Goal: Transaction & Acquisition: Purchase product/service

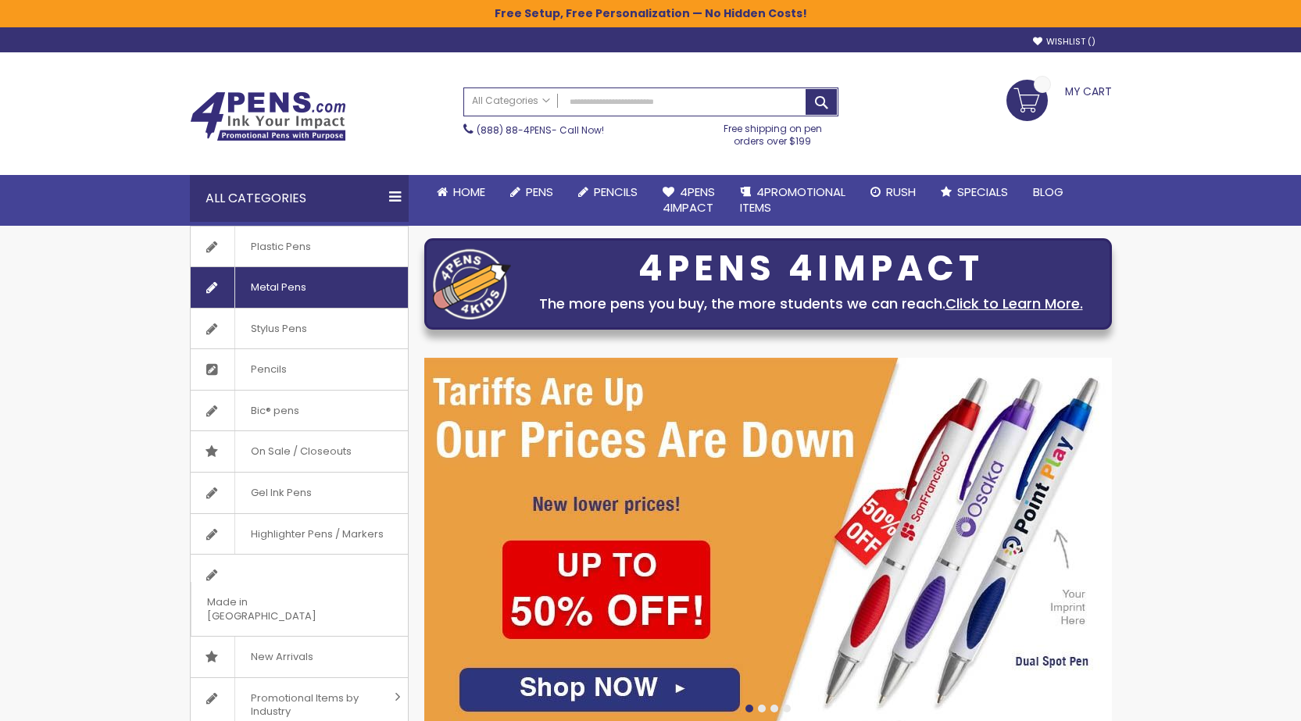
click at [278, 280] on span "Metal Pens" at bounding box center [277, 287] width 87 height 41
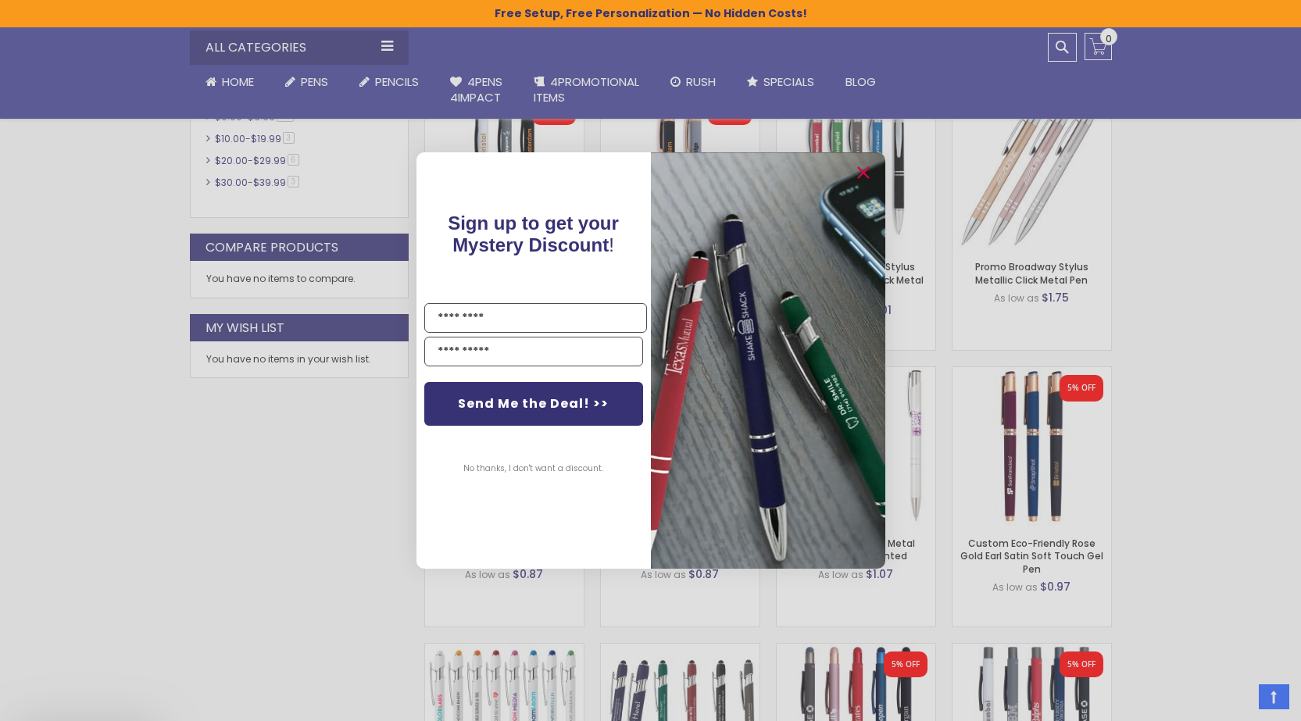
scroll to position [887, 0]
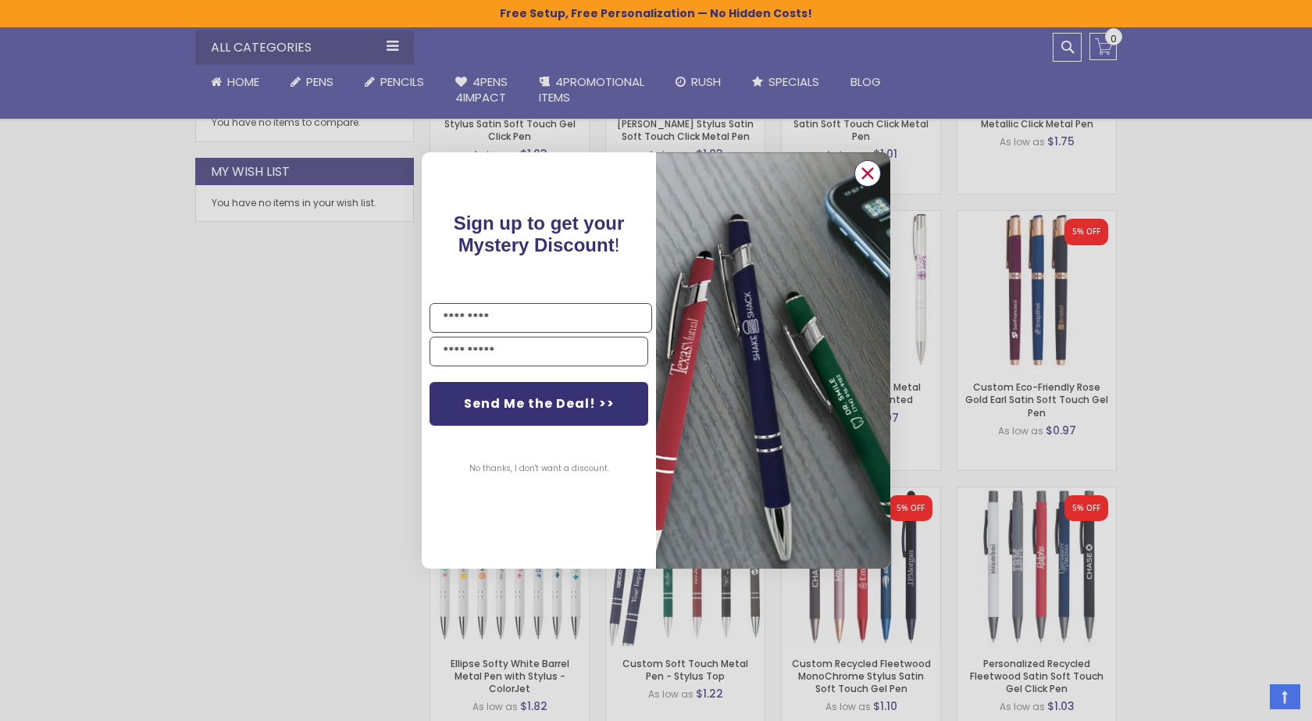
click at [864, 171] on circle "Close dialog" at bounding box center [867, 173] width 23 height 23
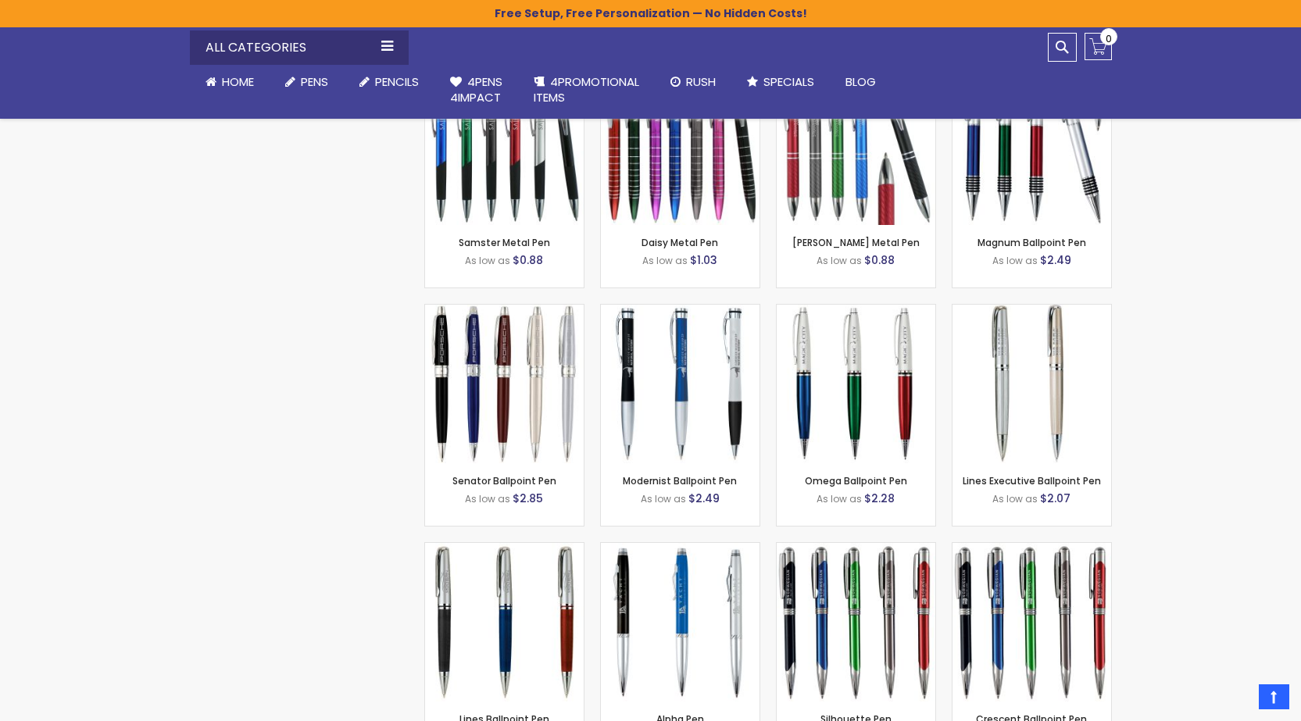
scroll to position [2058, 0]
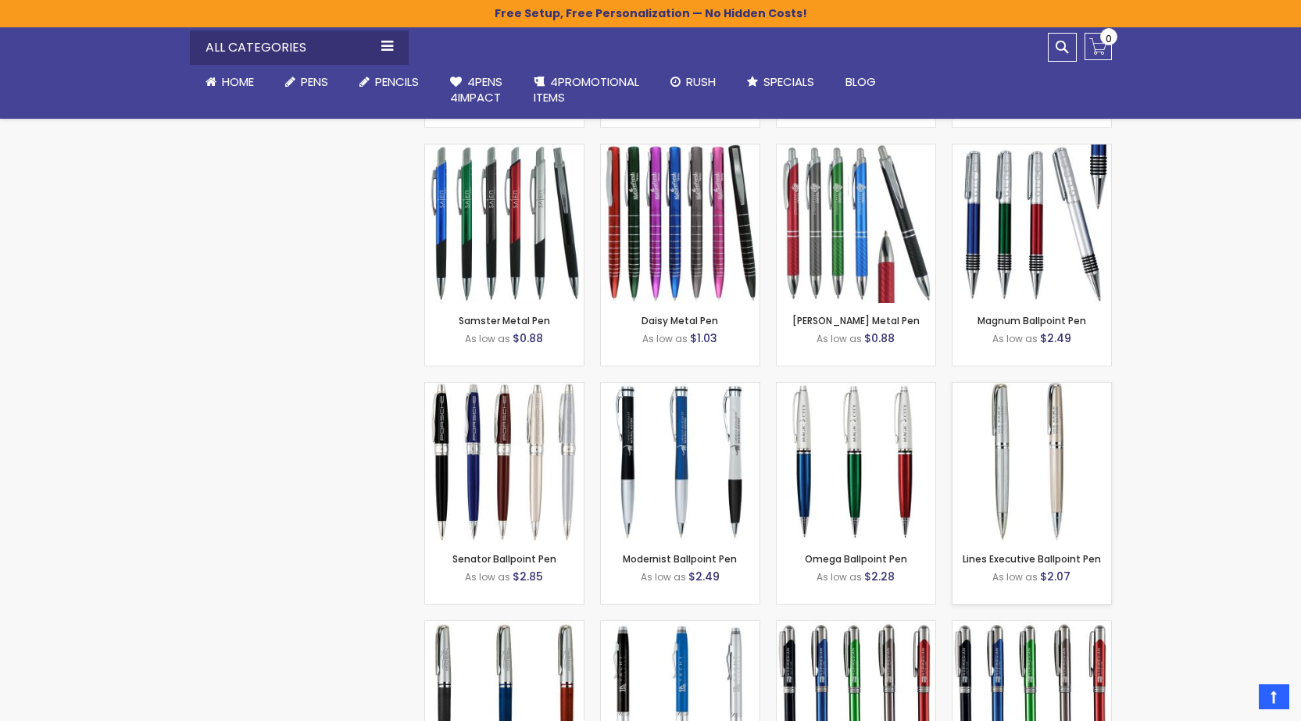
click at [1017, 457] on img at bounding box center [1031, 462] width 159 height 159
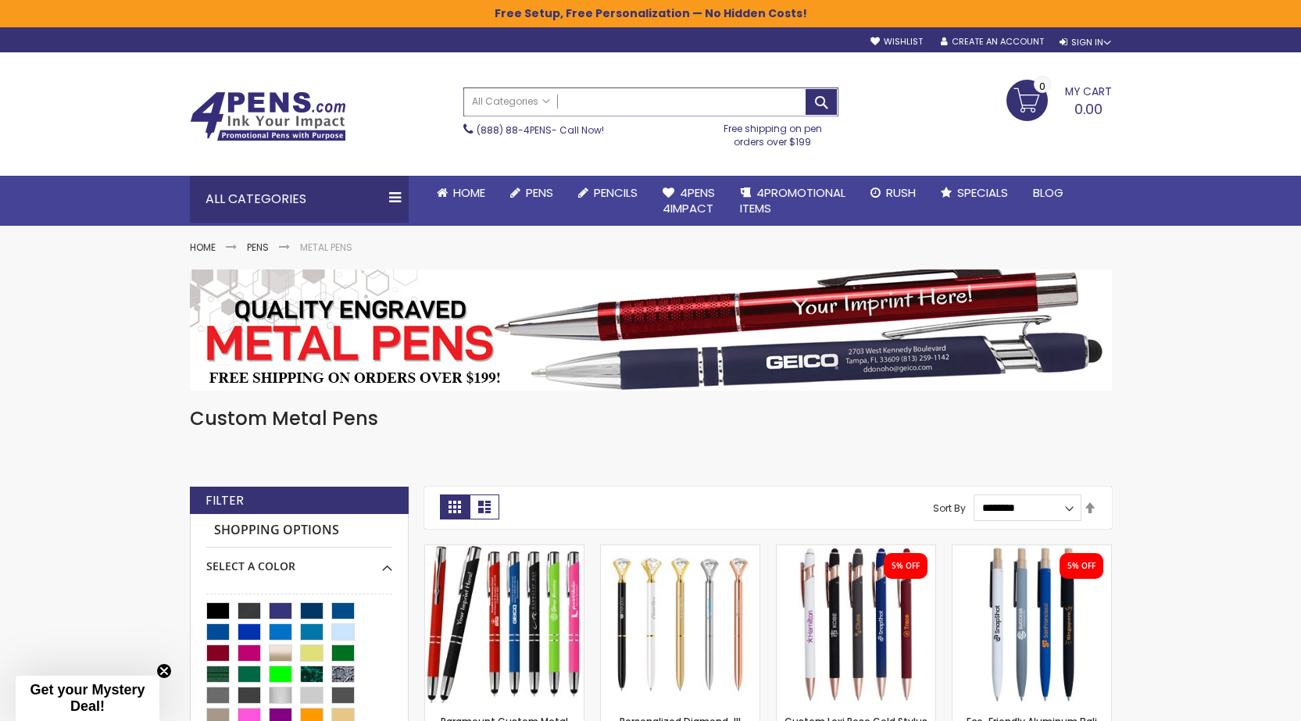
click at [669, 101] on input "Search" at bounding box center [650, 101] width 373 height 27
type input "**********"
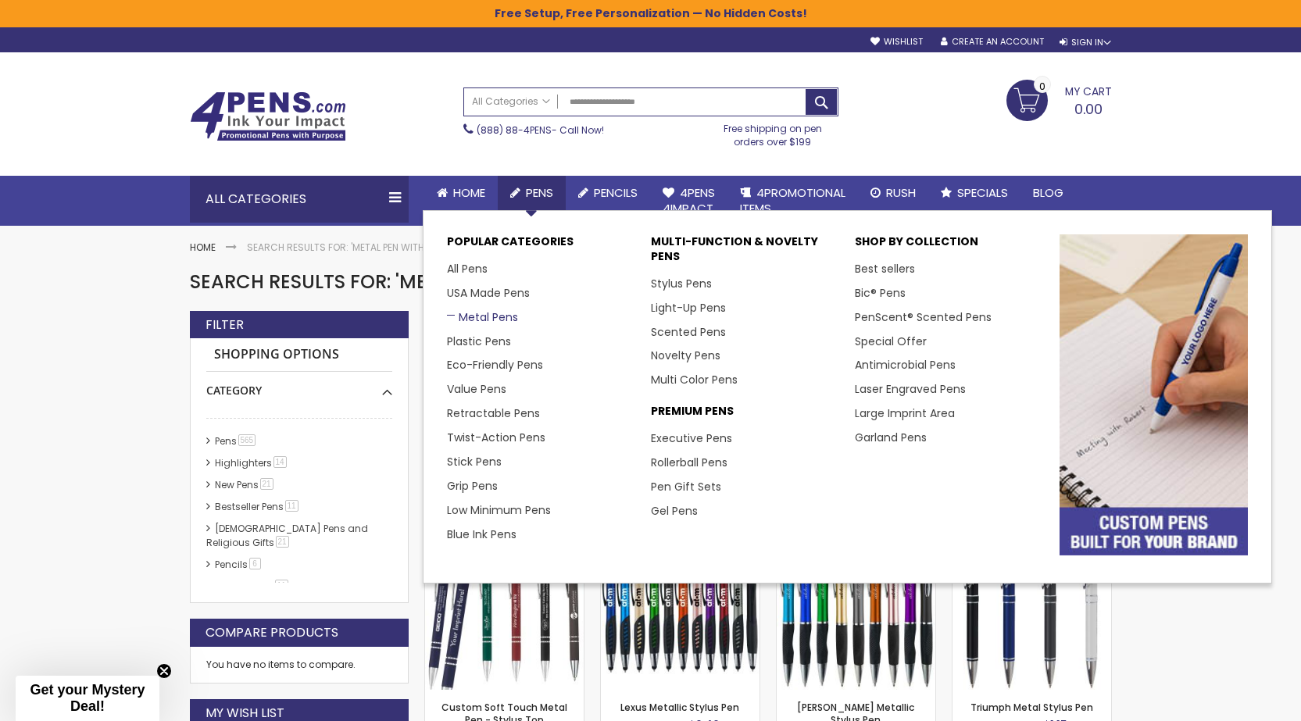
click at [491, 316] on link "Metal Pens" at bounding box center [482, 317] width 71 height 16
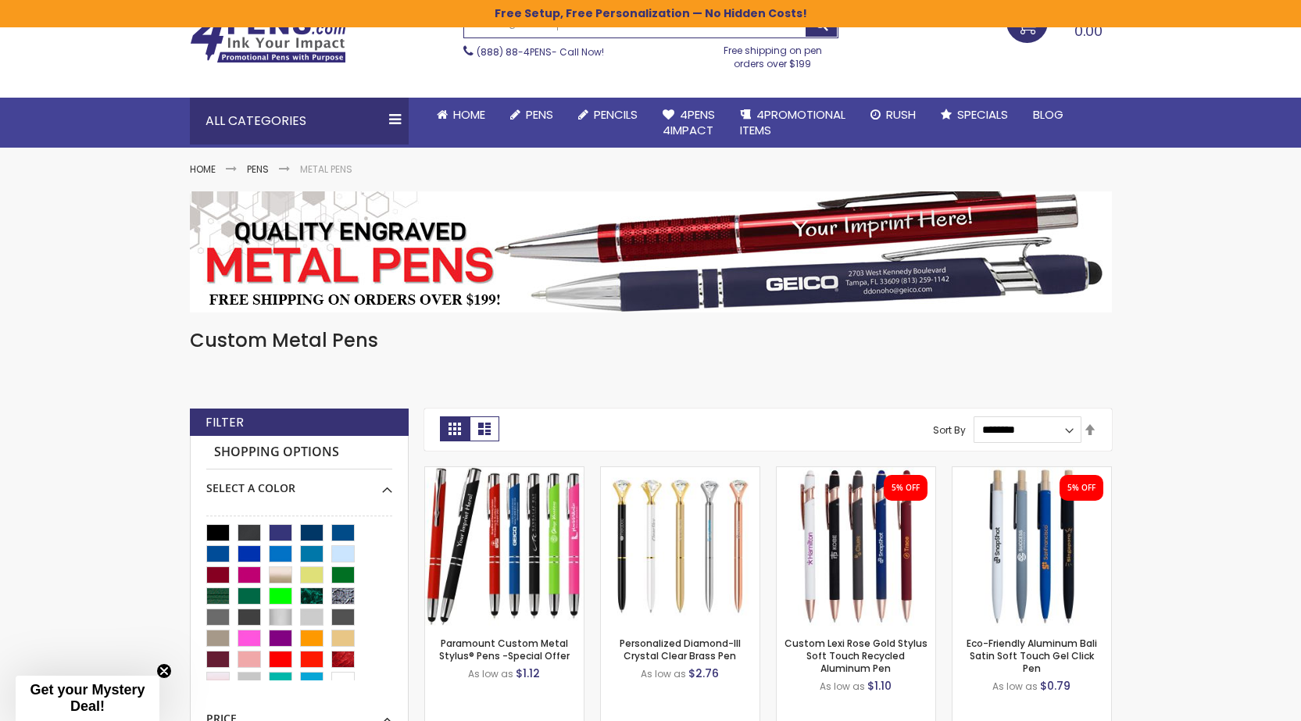
click at [227, 417] on strong "Filter" at bounding box center [224, 422] width 38 height 17
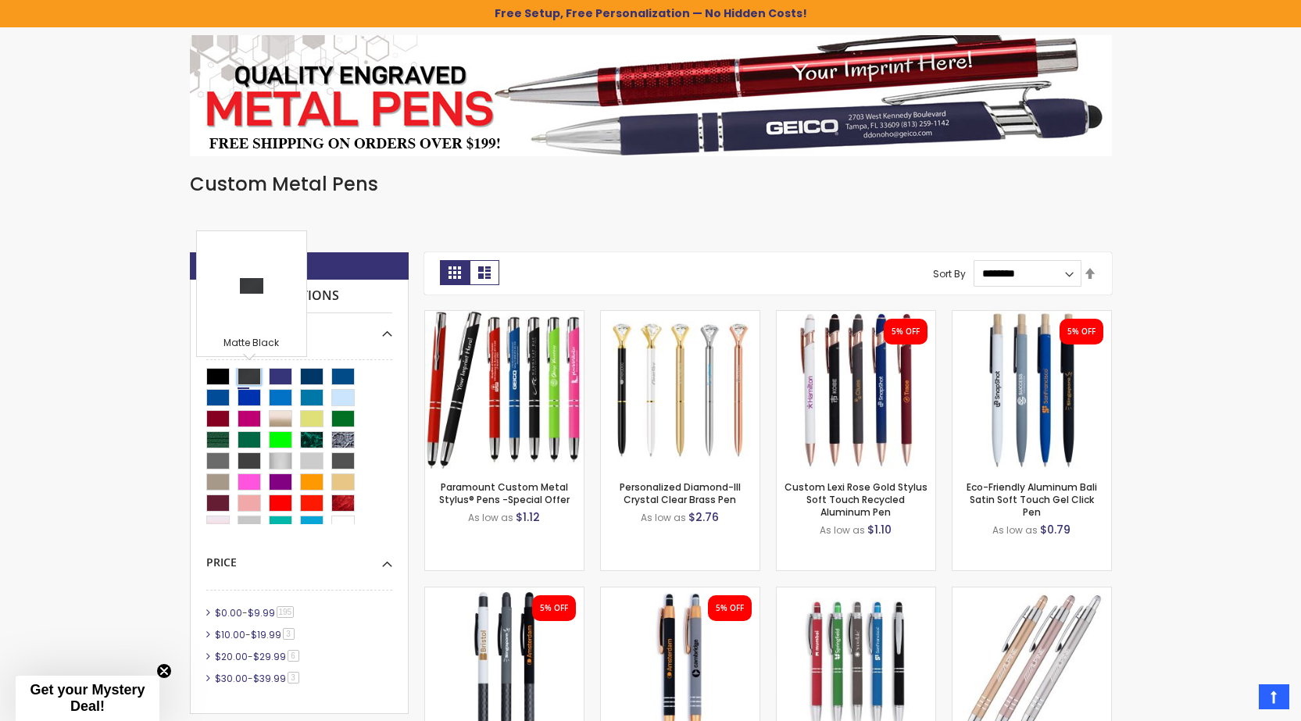
click at [255, 374] on div "Matte Black" at bounding box center [248, 376] width 23 height 17
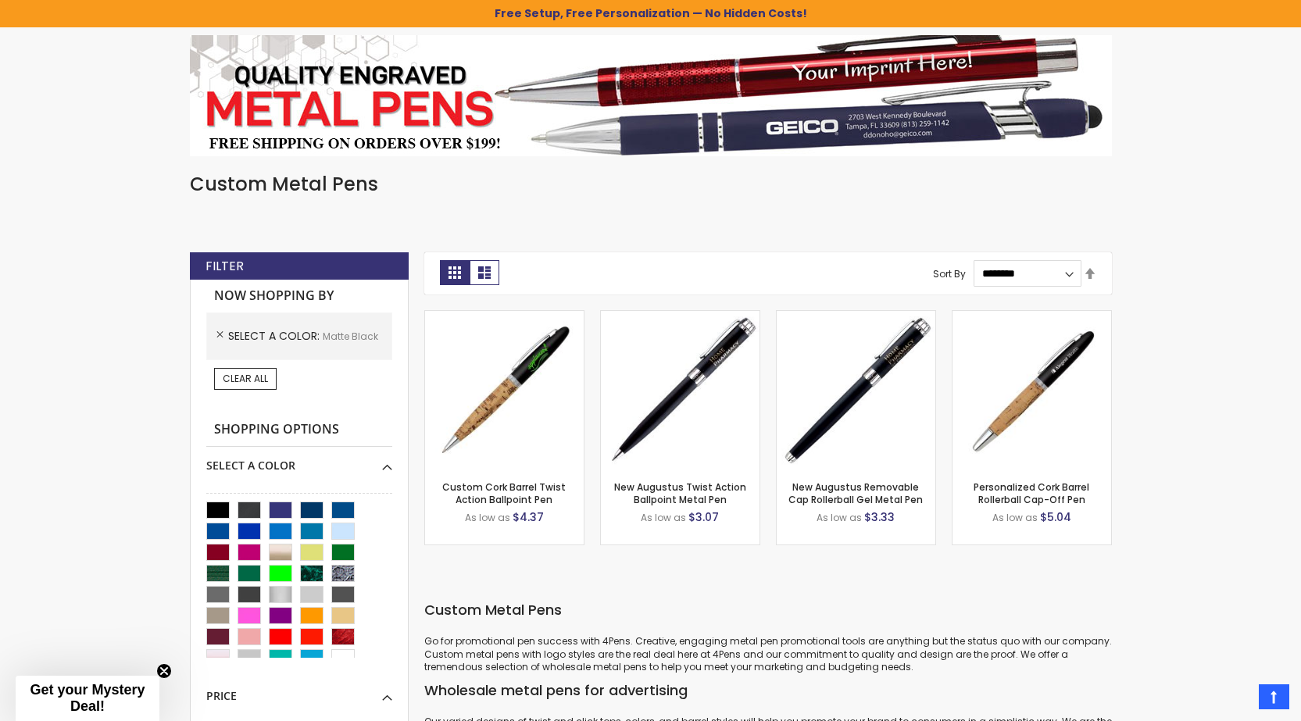
scroll to position [469, 0]
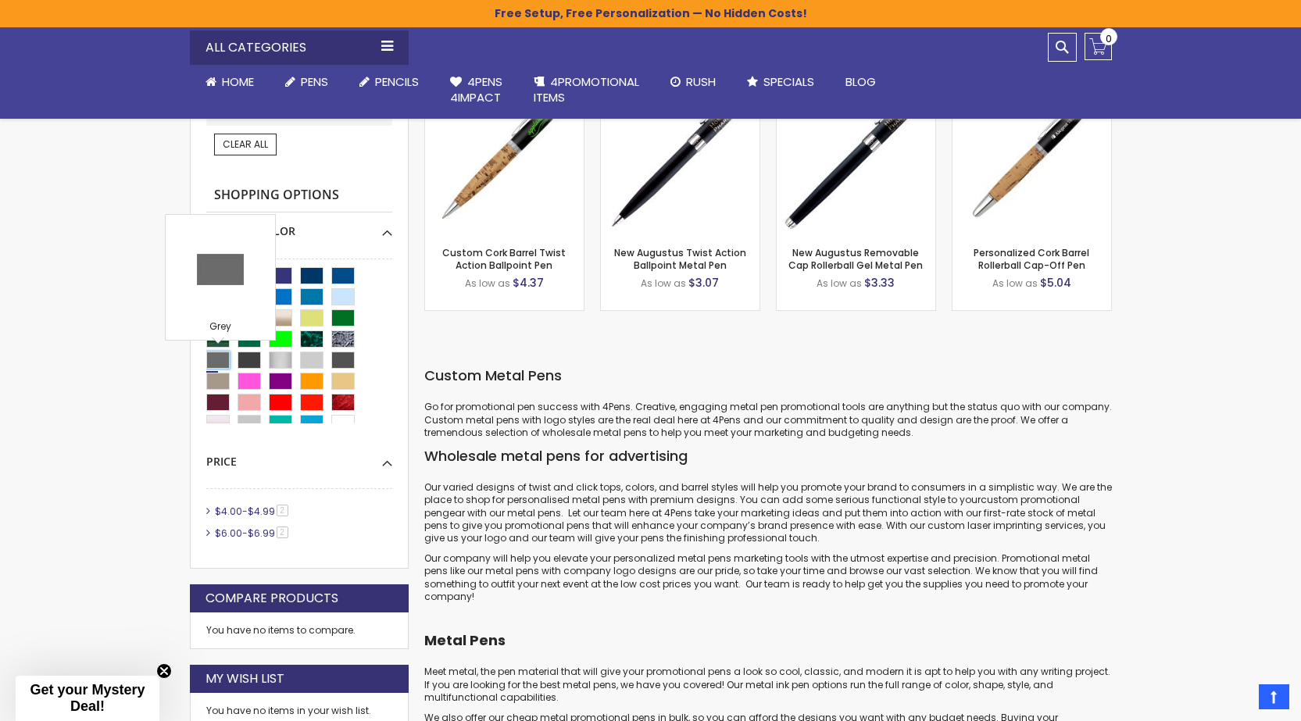
click at [210, 358] on div "Grey" at bounding box center [217, 360] width 23 height 17
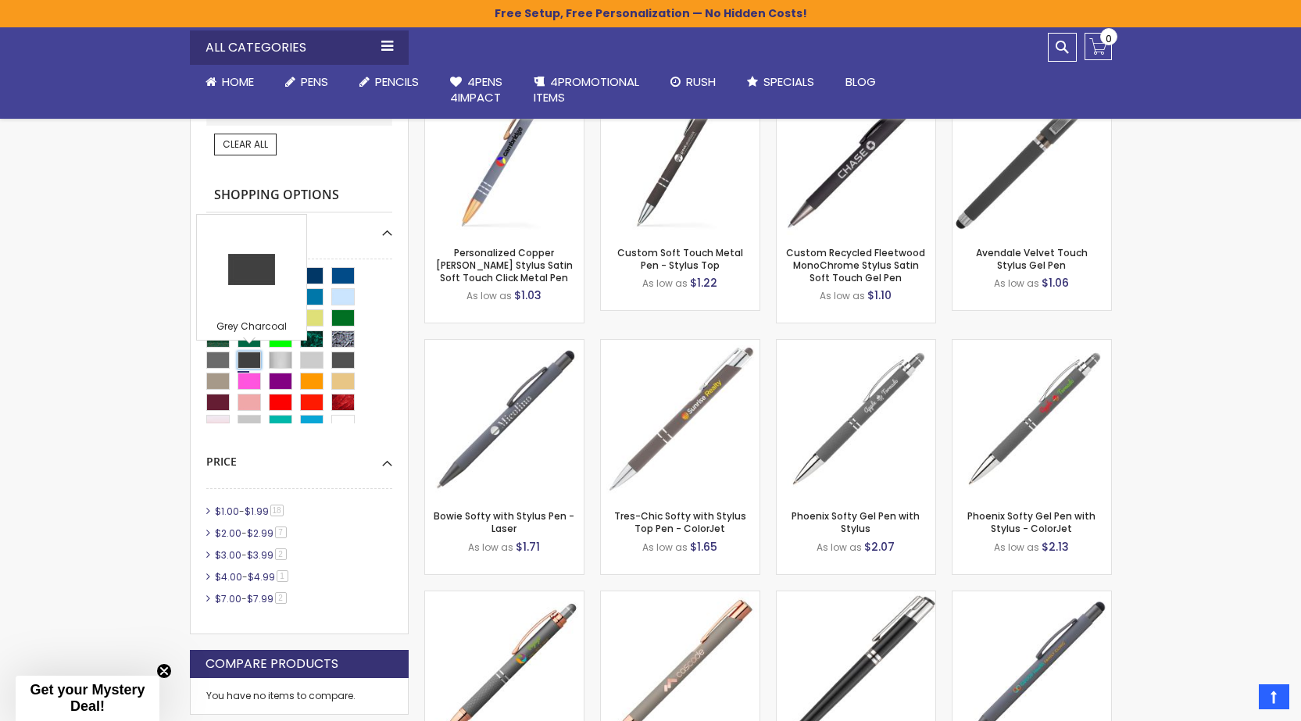
click at [254, 362] on div "Grey Charcoal" at bounding box center [248, 360] width 23 height 17
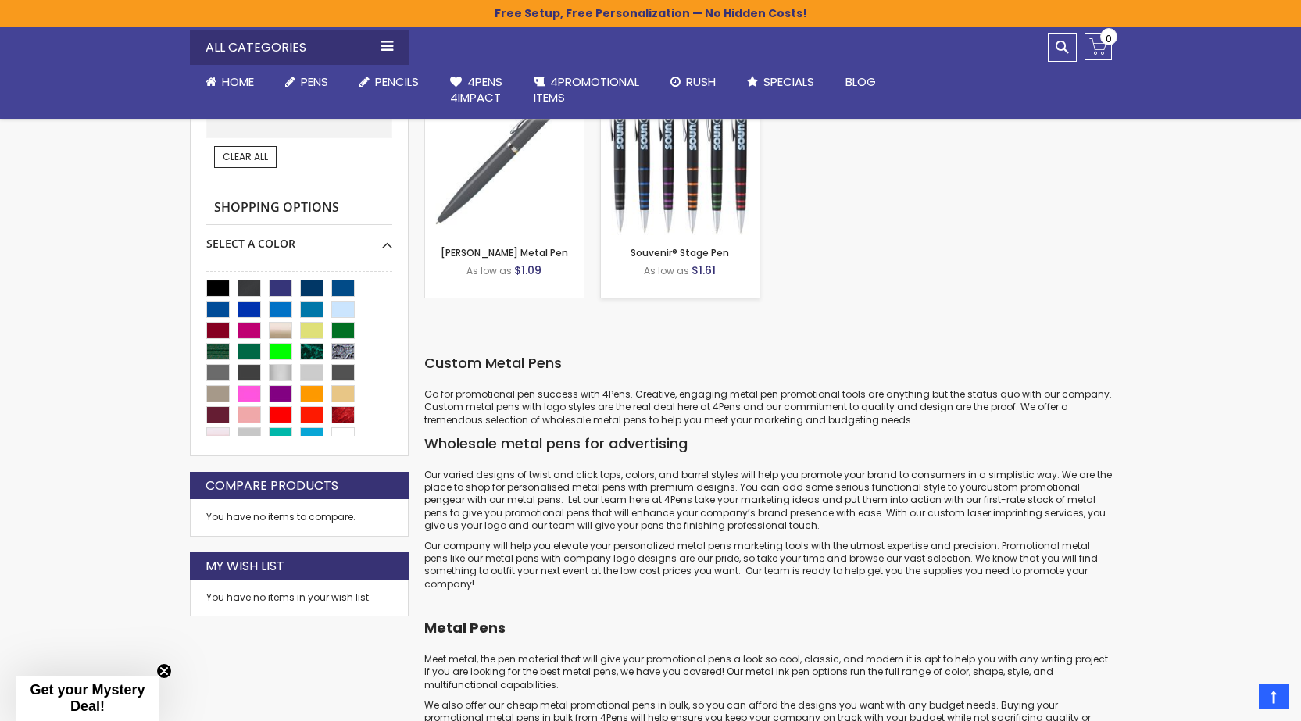
scroll to position [312, 0]
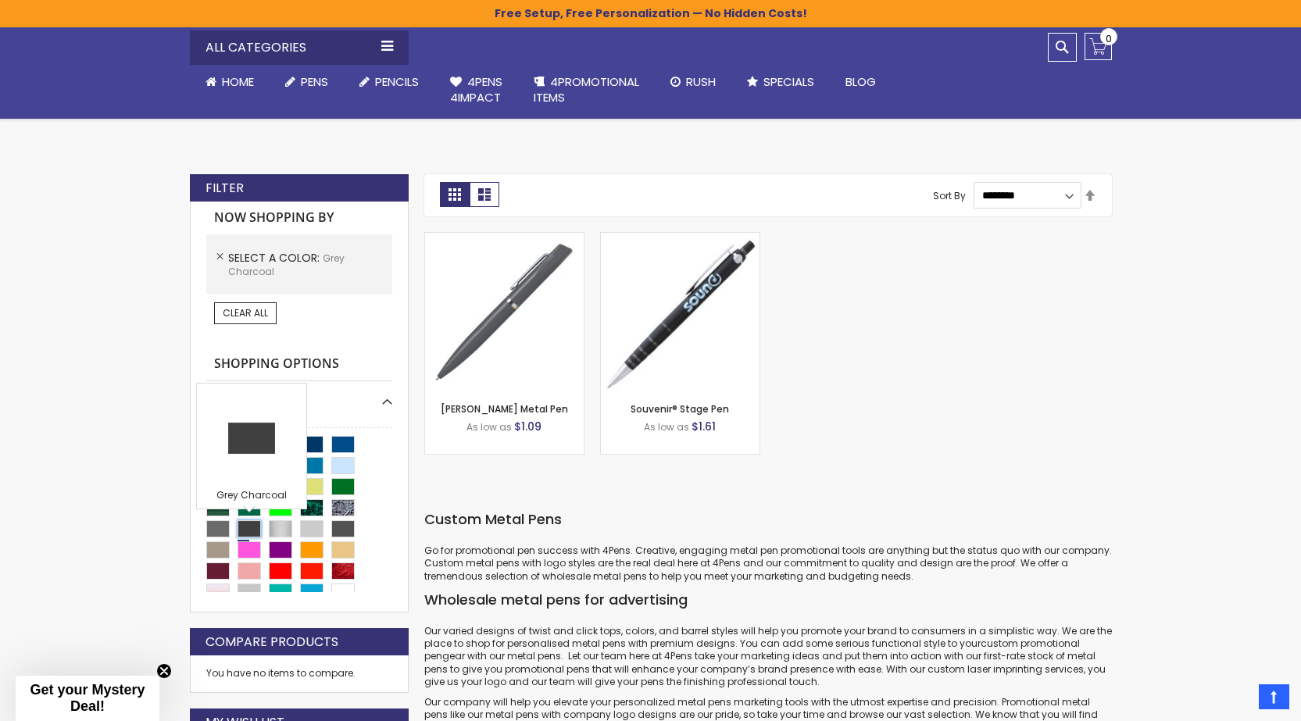
click at [257, 522] on div "Grey Charcoal" at bounding box center [248, 528] width 23 height 17
click at [223, 250] on link "Remove This Item" at bounding box center [220, 257] width 14 height 14
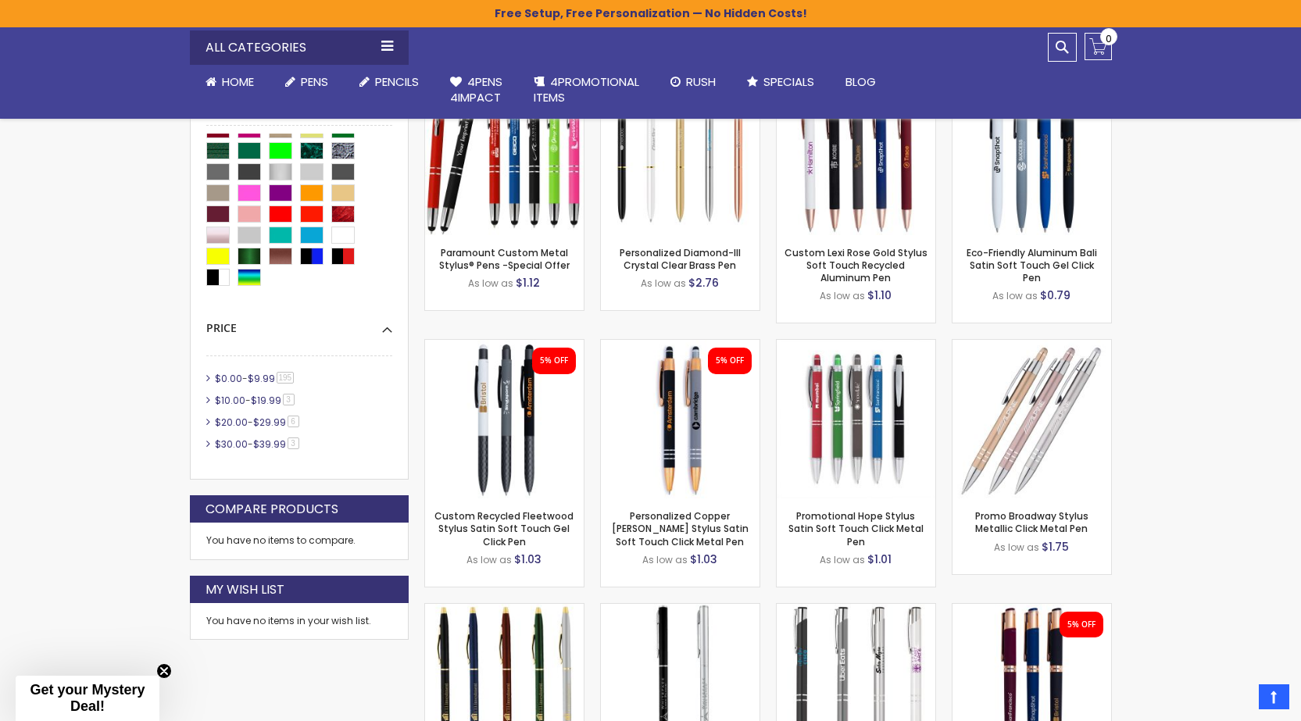
scroll to position [234, 0]
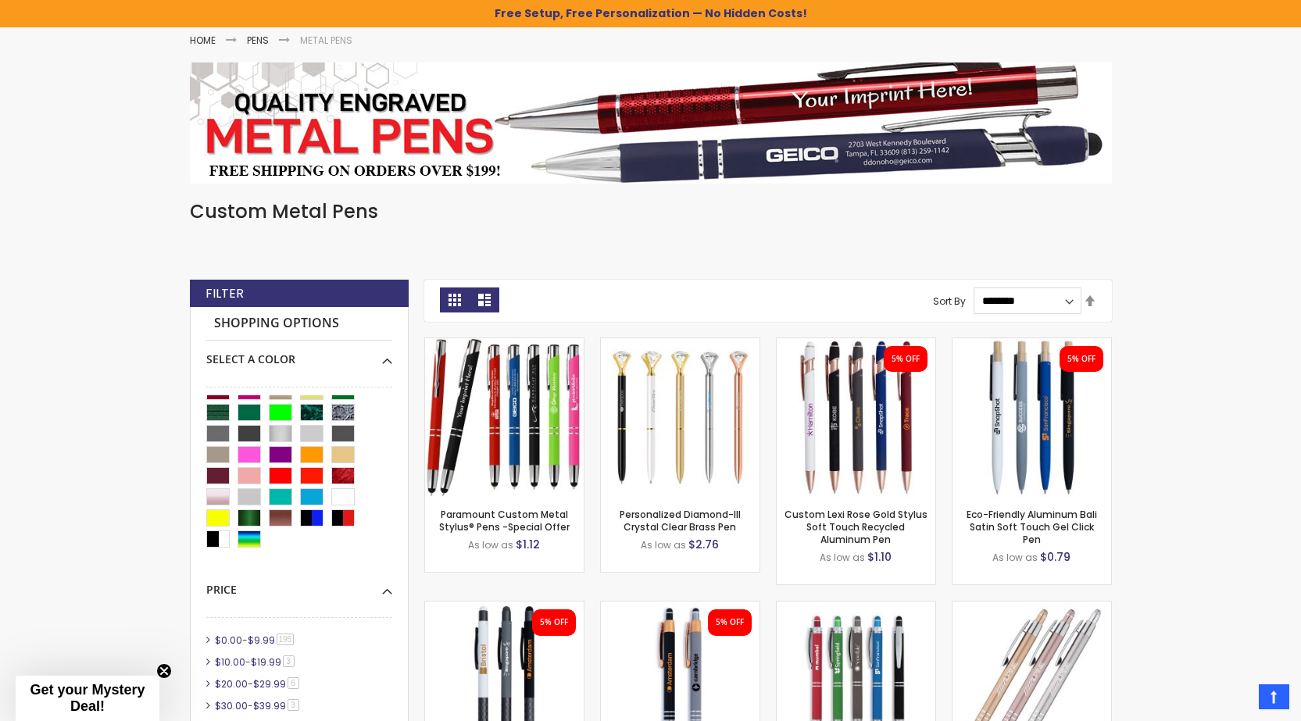
click at [492, 298] on link "List" at bounding box center [484, 299] width 30 height 25
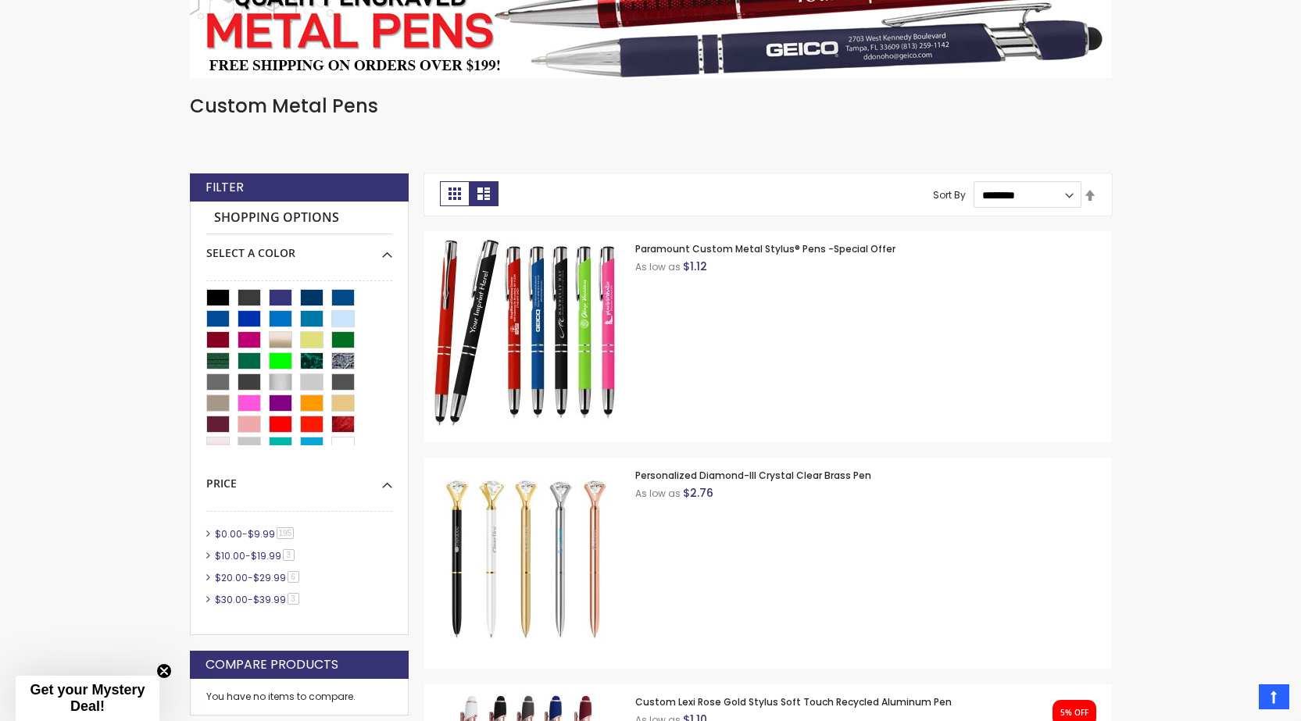
scroll to position [340, 0]
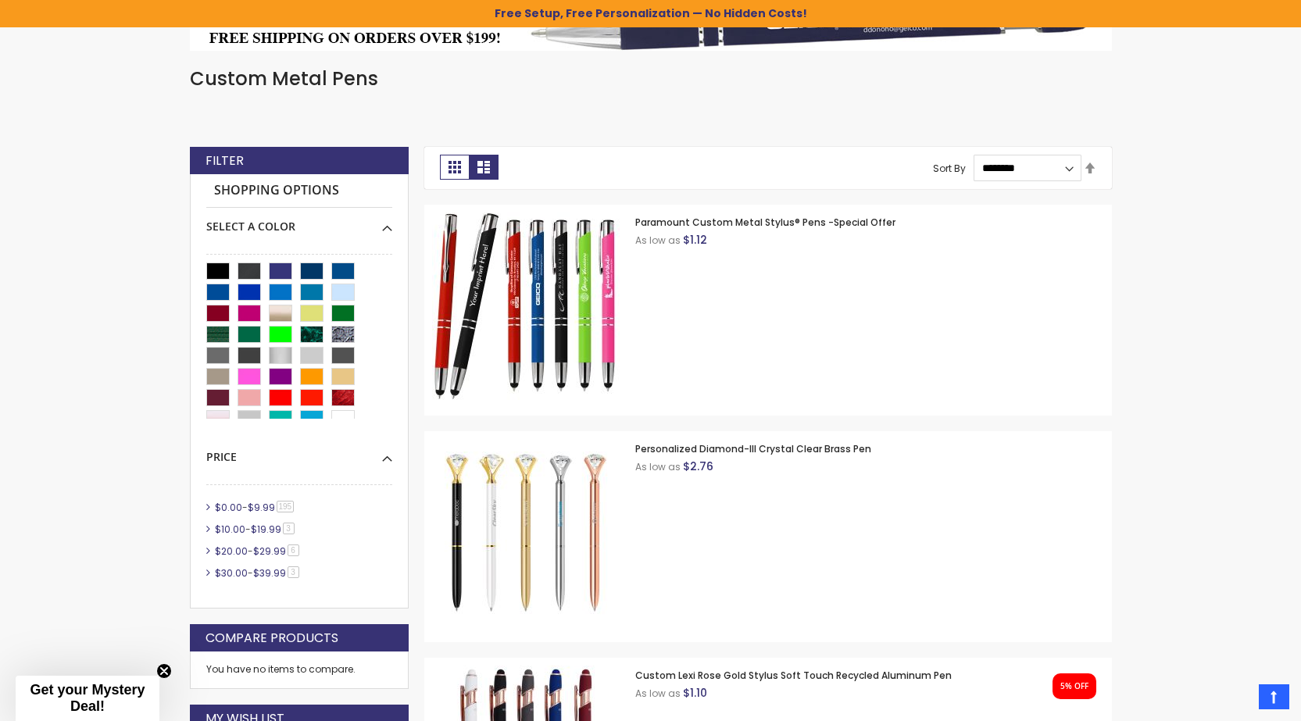
click at [464, 186] on div "View as Grid List 207 items Page You're currently reading page 1 Page 2 Page 3 …" at bounding box center [767, 168] width 687 height 42
click at [451, 167] on link "Grid" at bounding box center [455, 167] width 30 height 25
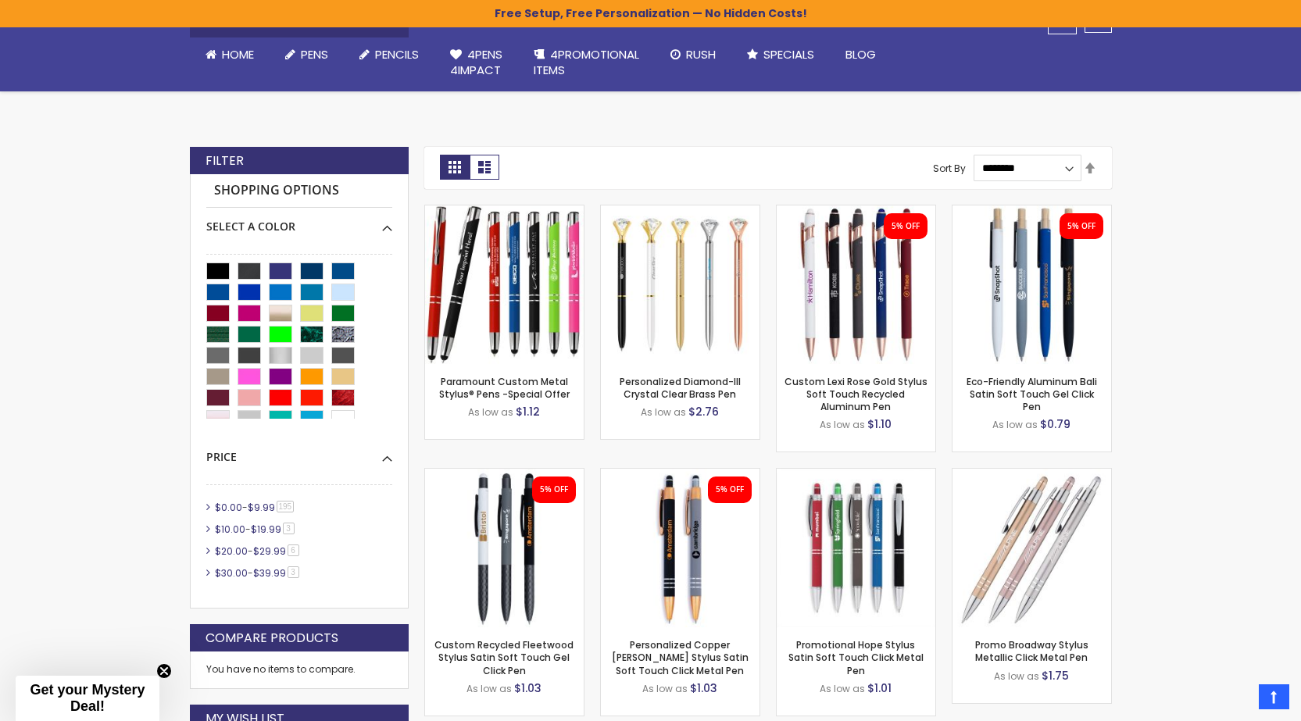
scroll to position [440, 0]
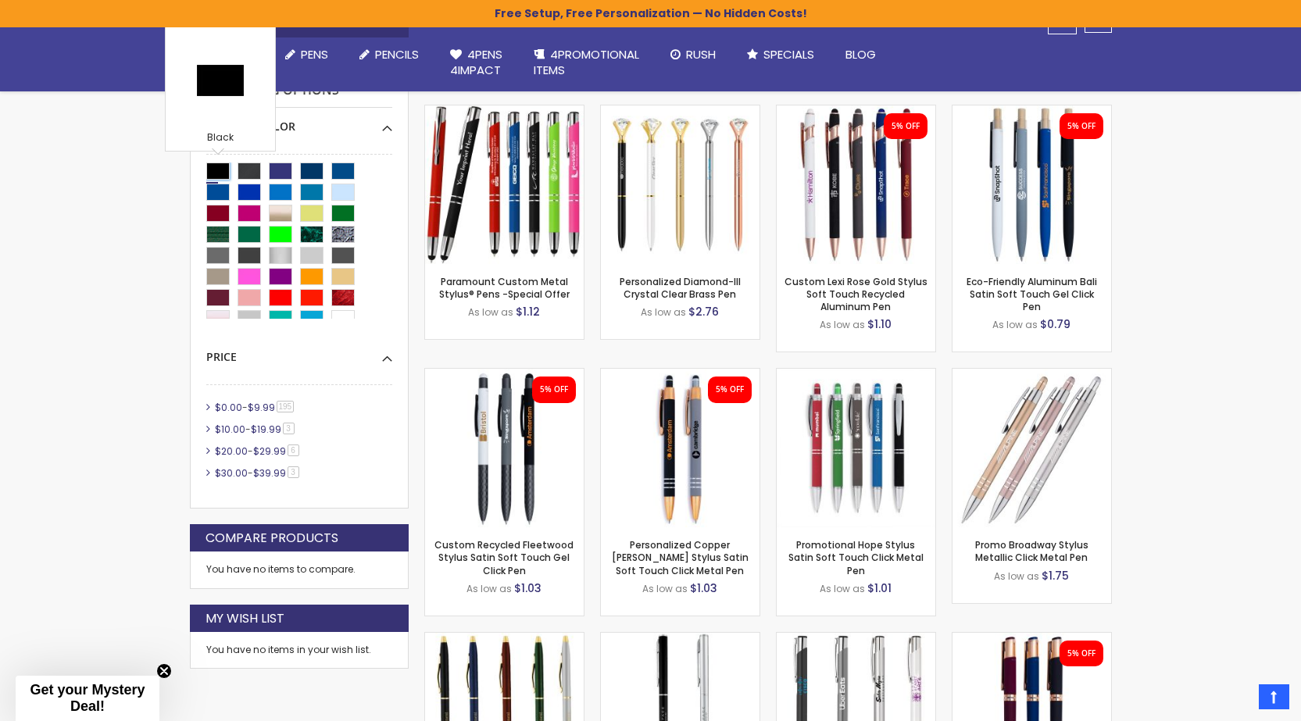
click at [216, 173] on div "Black" at bounding box center [217, 170] width 23 height 17
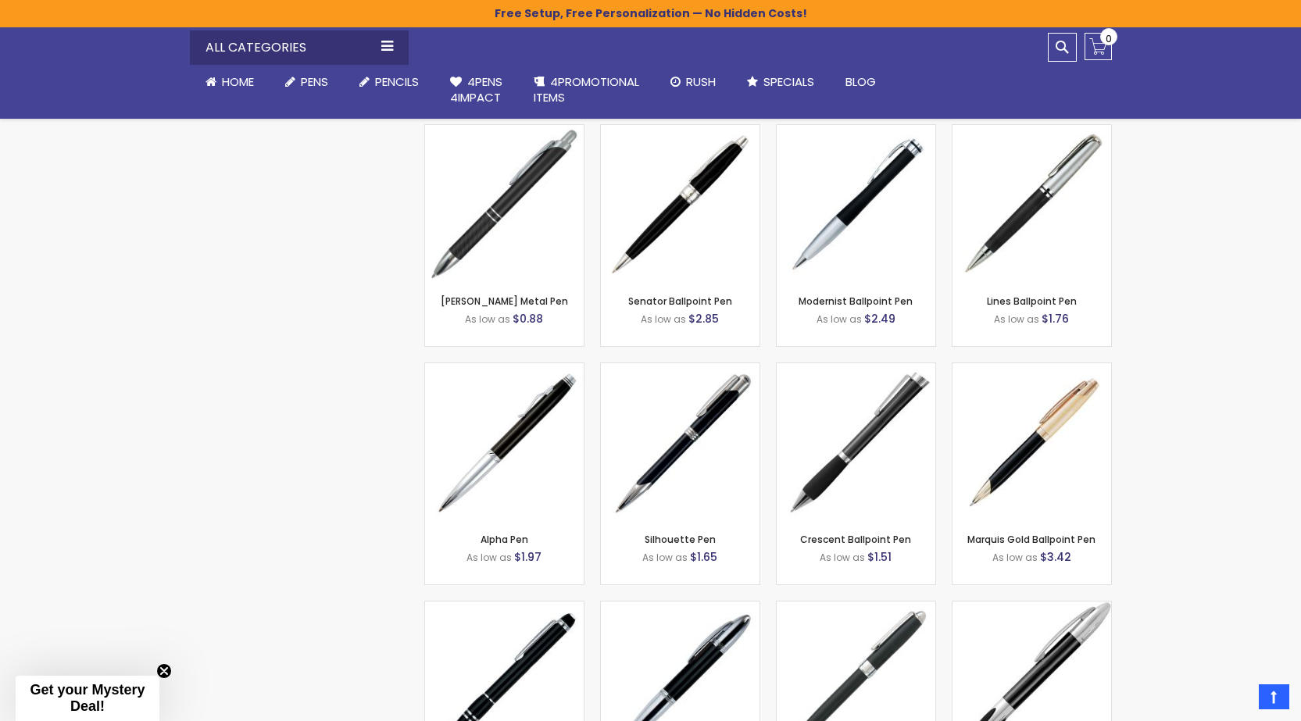
scroll to position [1846, 0]
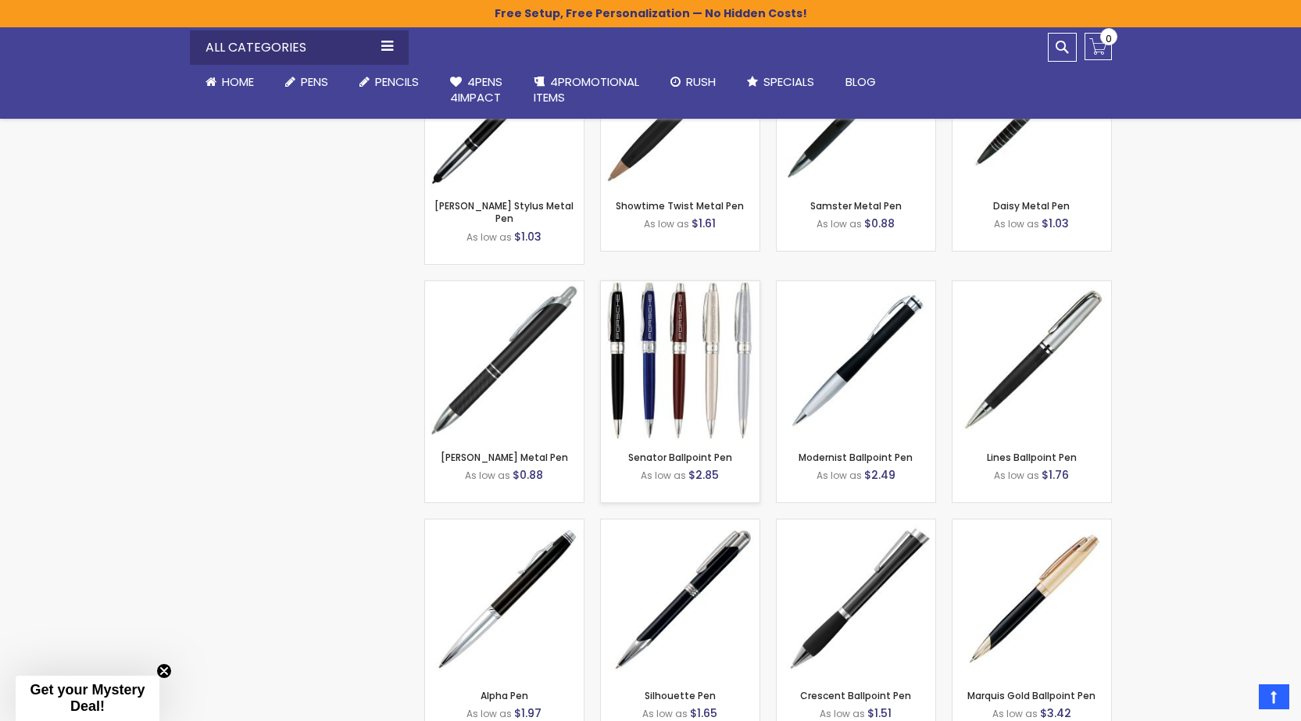
click at [684, 350] on img at bounding box center [680, 360] width 159 height 159
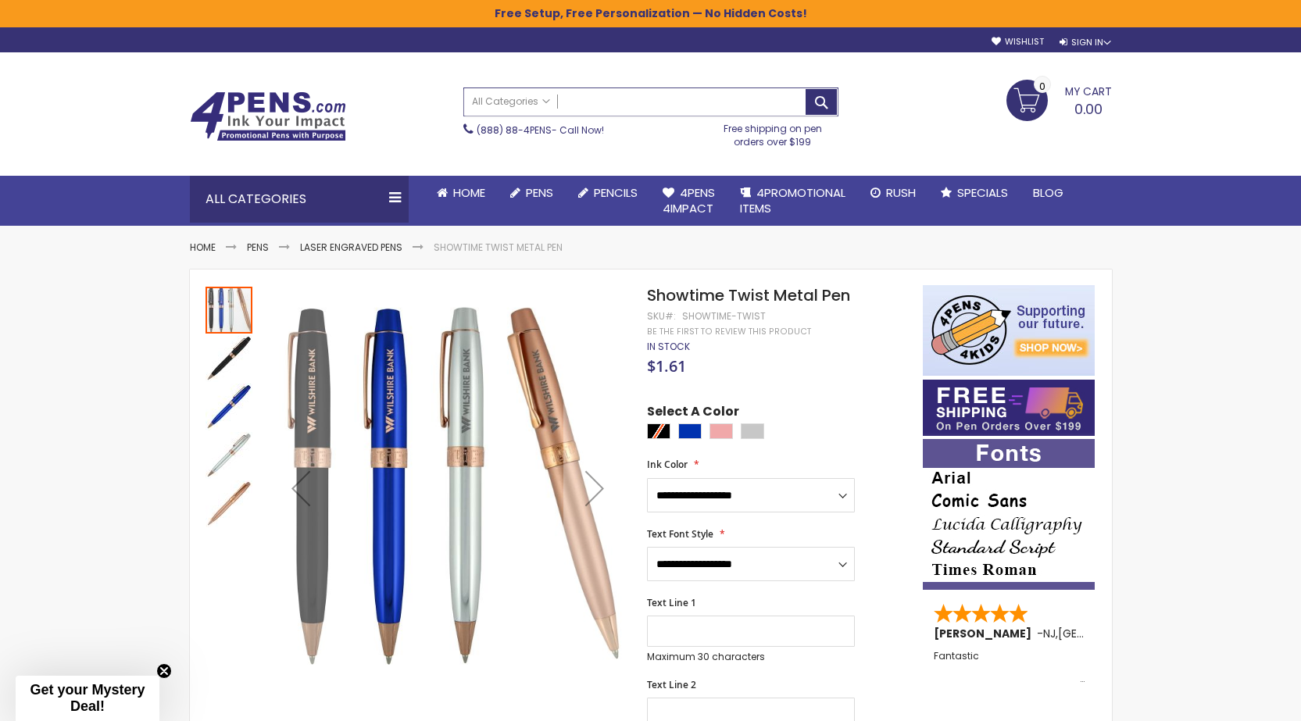
click at [597, 99] on input "Search" at bounding box center [650, 101] width 373 height 27
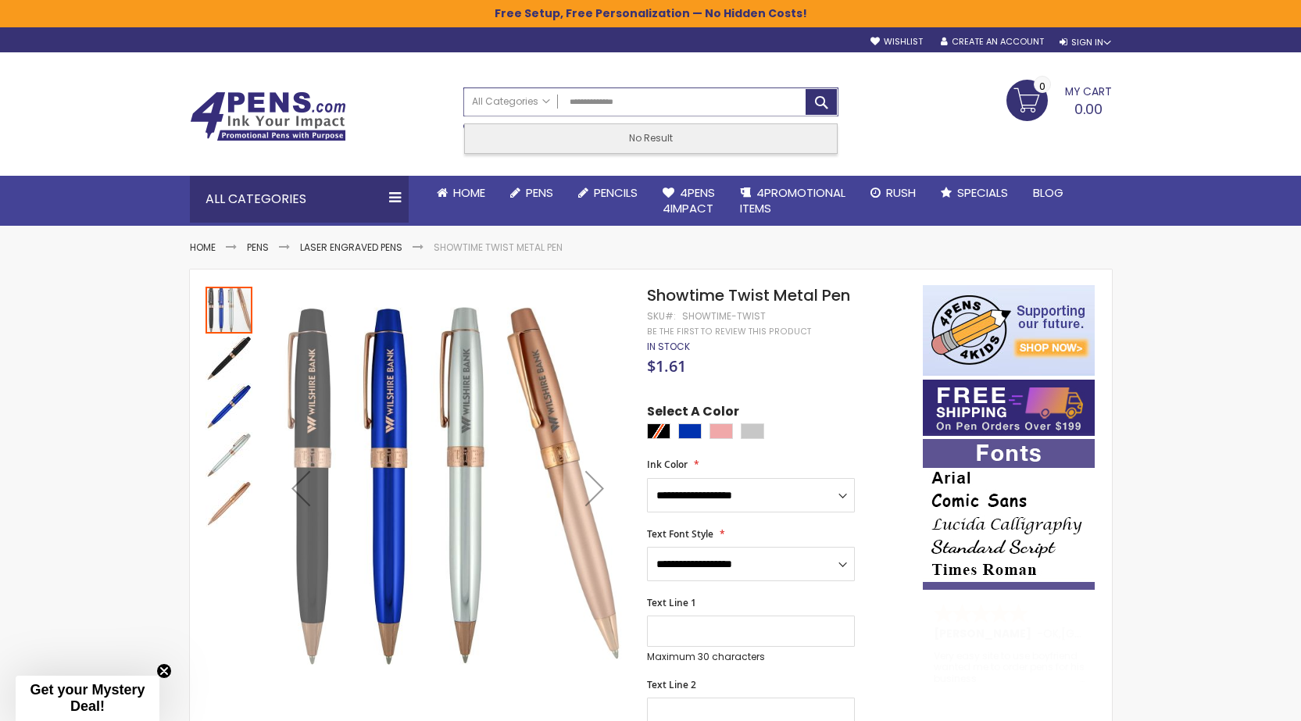
type input "**********"
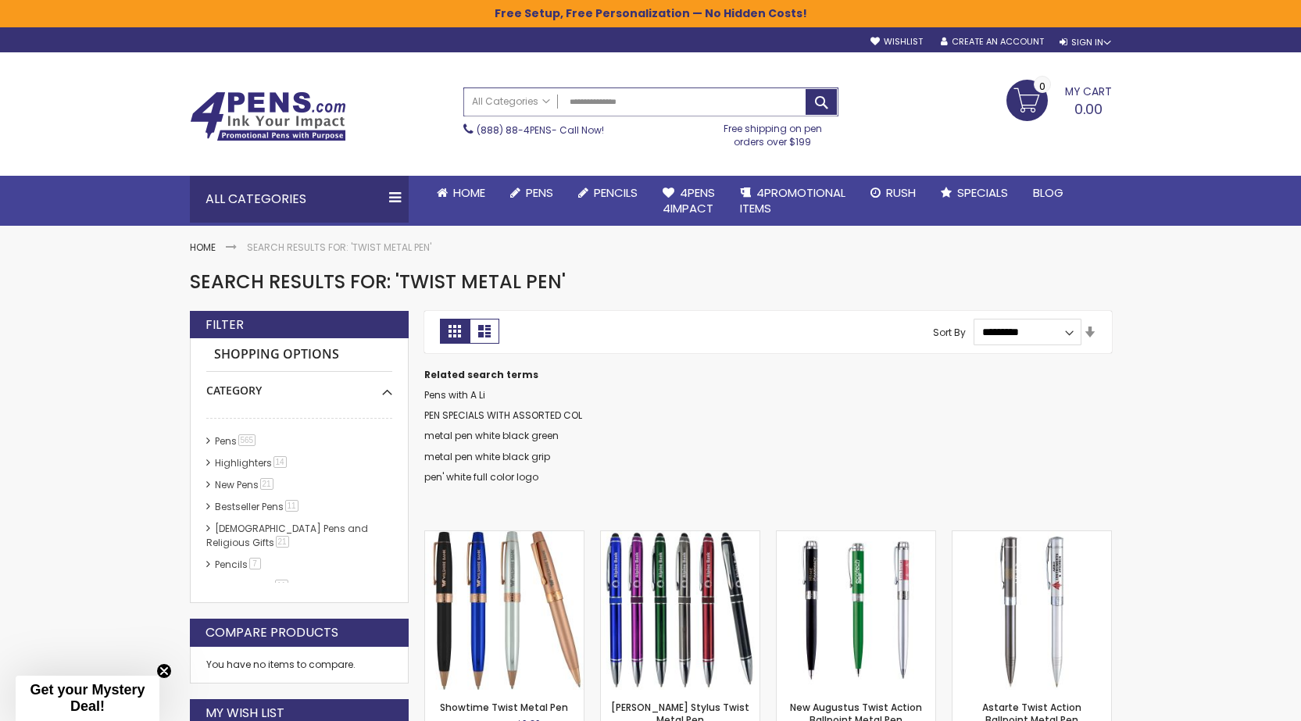
click at [637, 99] on input "**********" at bounding box center [650, 101] width 373 height 27
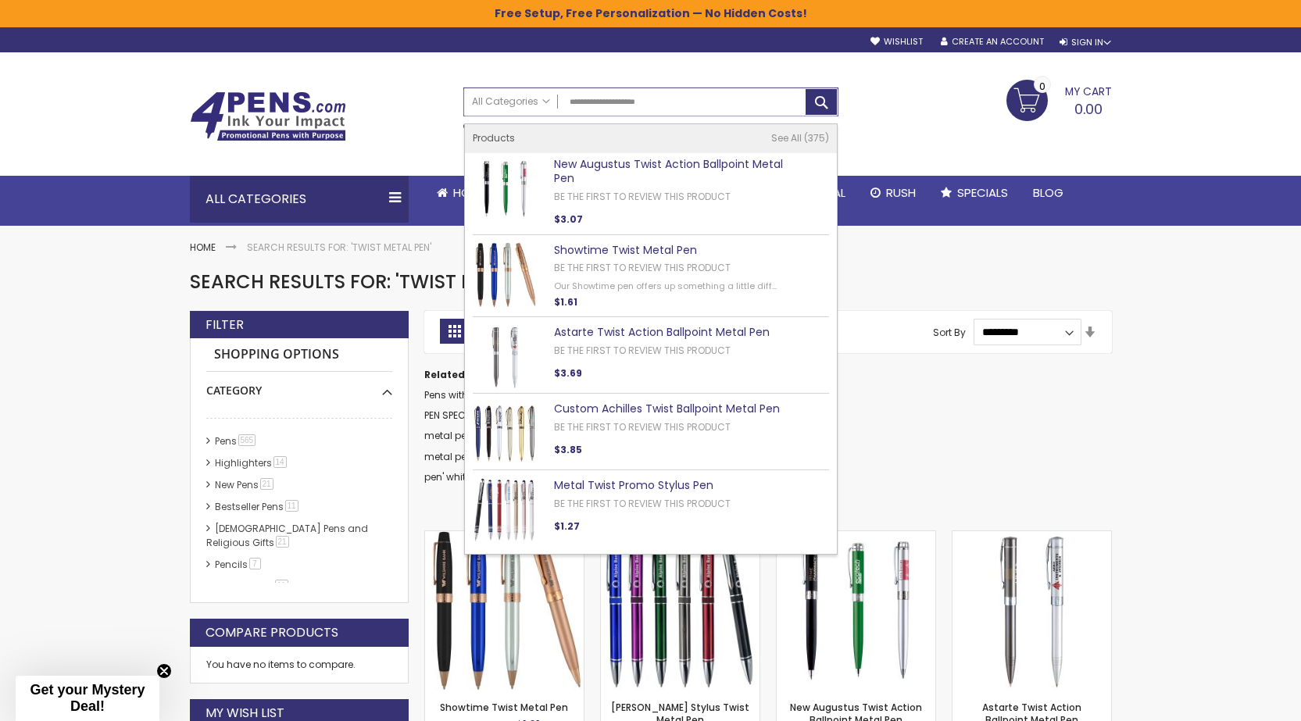
type input "**********"
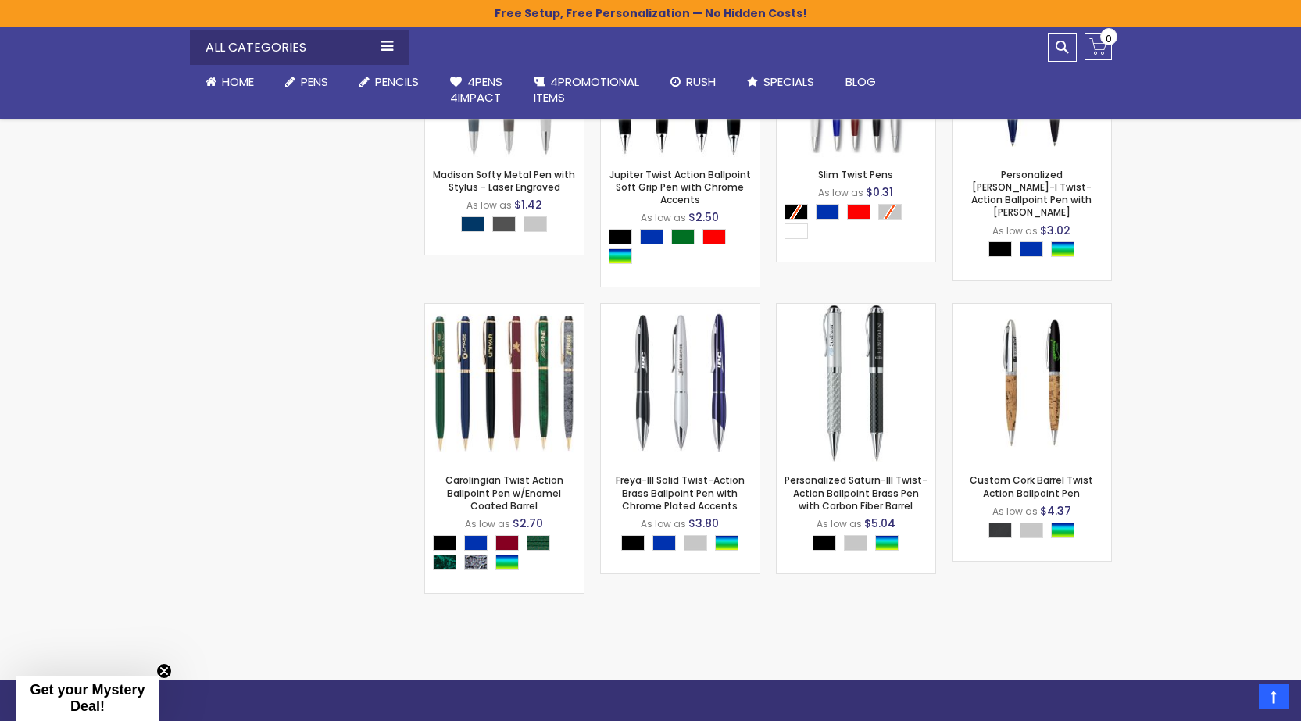
scroll to position [5703, 0]
